Goal: Find specific page/section: Find specific page/section

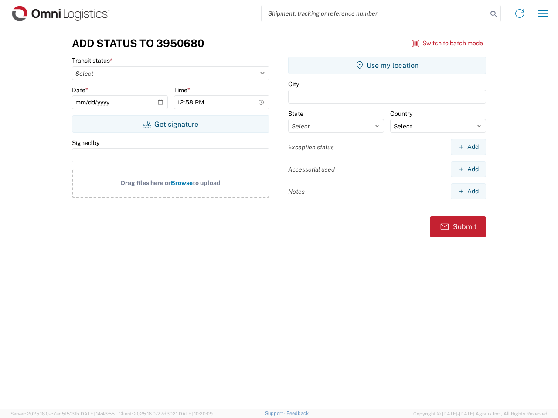
click at [374, 14] on input "search" at bounding box center [374, 13] width 226 height 17
click at [493, 14] on icon at bounding box center [493, 14] width 12 height 12
click at [519, 14] on icon at bounding box center [520, 14] width 14 height 14
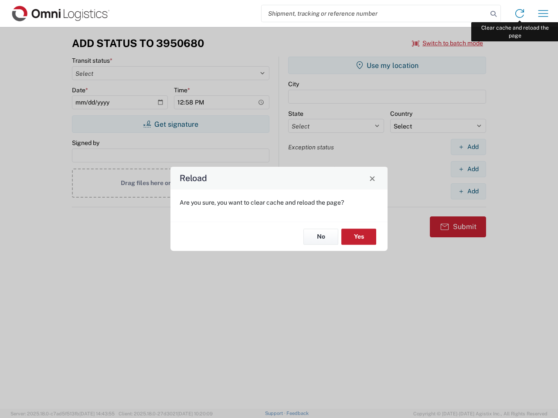
click at [543, 14] on div "Reload Are you sure, you want to clear cache and reload the page? No Yes" at bounding box center [279, 209] width 558 height 418
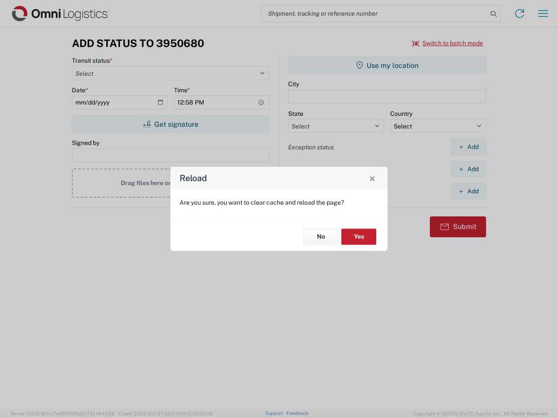
click at [448, 43] on div "Reload Are you sure, you want to clear cache and reload the page? No Yes" at bounding box center [279, 209] width 558 height 418
click at [170, 124] on div "Reload Are you sure, you want to clear cache and reload the page? No Yes" at bounding box center [279, 209] width 558 height 418
click at [387, 65] on div "Reload Are you sure, you want to clear cache and reload the page? No Yes" at bounding box center [279, 209] width 558 height 418
click at [468, 147] on div "Reload Are you sure, you want to clear cache and reload the page? No Yes" at bounding box center [279, 209] width 558 height 418
click at [468, 169] on div "Reload Are you sure, you want to clear cache and reload the page? No Yes" at bounding box center [279, 209] width 558 height 418
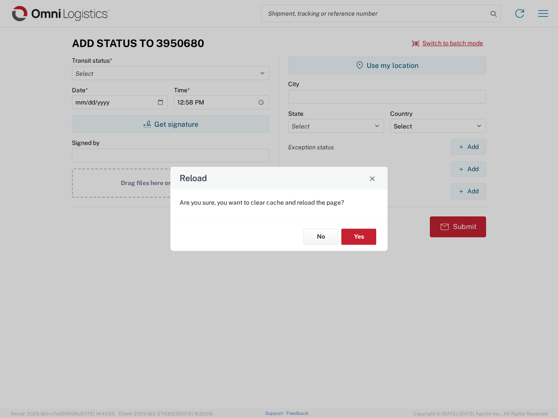
click at [468, 191] on div "Reload Are you sure, you want to clear cache and reload the page? No Yes" at bounding box center [279, 209] width 558 height 418
